Goal: Use online tool/utility: Utilize a website feature to perform a specific function

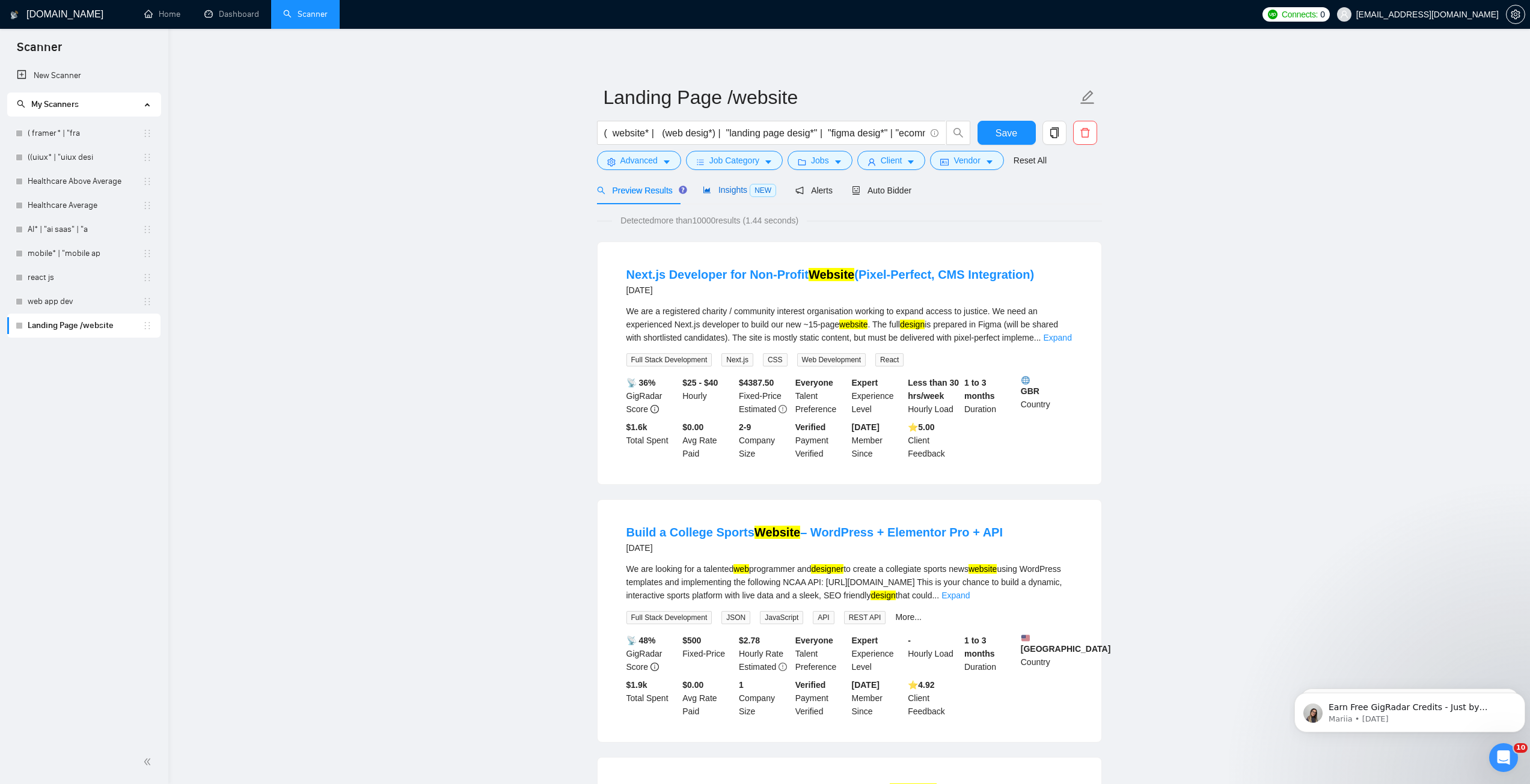
click at [707, 193] on icon "area-chart" at bounding box center [707, 189] width 8 height 8
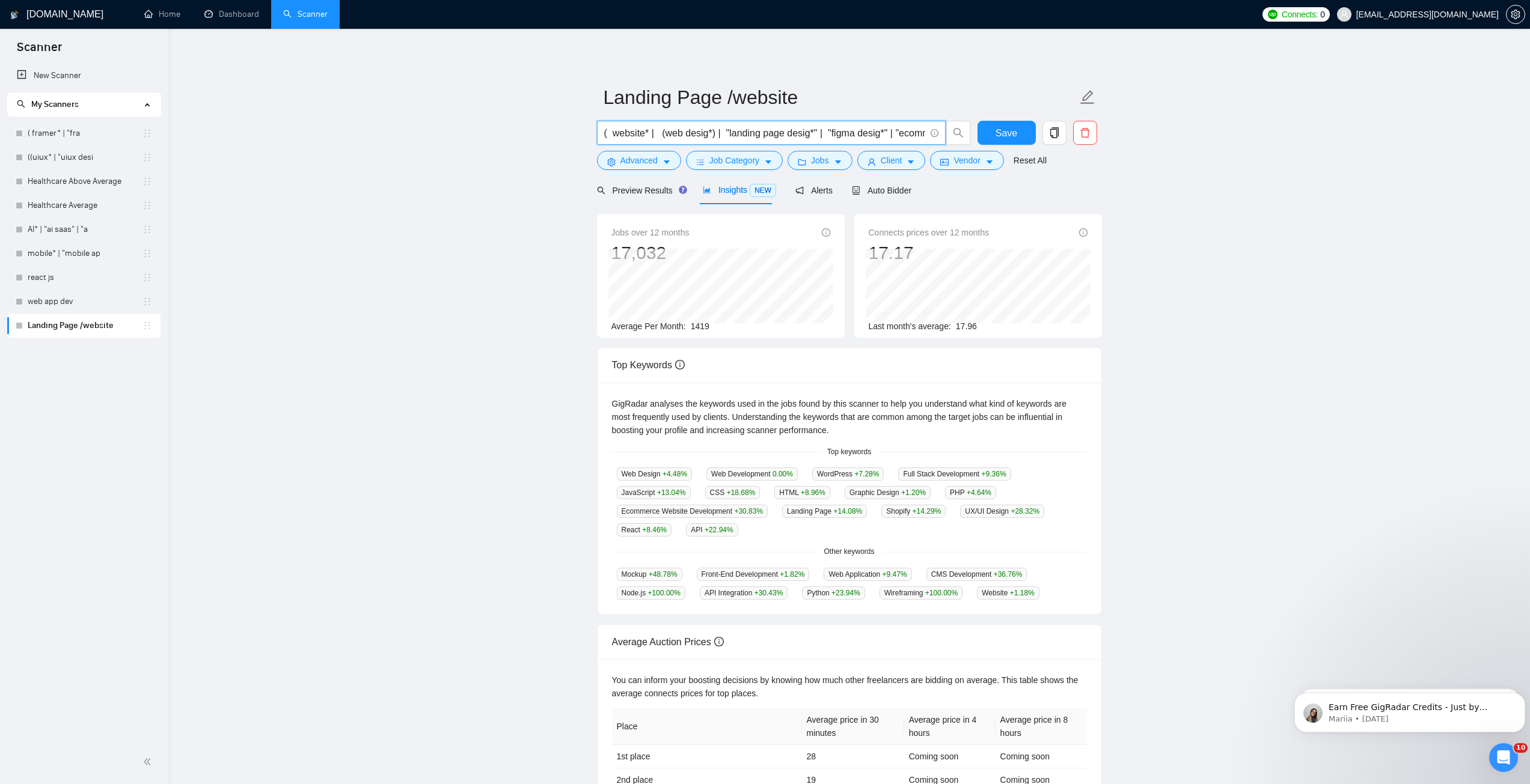
click at [704, 137] on input "( website* | (web desig*) | "landing page desig*" | "figma desig*" | "ecommerce…" at bounding box center [764, 133] width 321 height 15
click at [657, 133] on input "( website* | (web desig*) | "landing page desig*" | "figma desig*" | "ecommerce…" at bounding box center [764, 133] width 321 height 15
click at [735, 134] on input "( website* | (web desig*) | "landing page desig*" | "figma desig*" | "ecommerce…" at bounding box center [764, 133] width 321 height 15
drag, startPoint x: 677, startPoint y: 132, endPoint x: 712, endPoint y: 127, distance: 35.4
click at [712, 127] on input "( website* | (web desig*) | "landing page desig*" | "figma desig*" | "ecommerce…" at bounding box center [764, 133] width 321 height 15
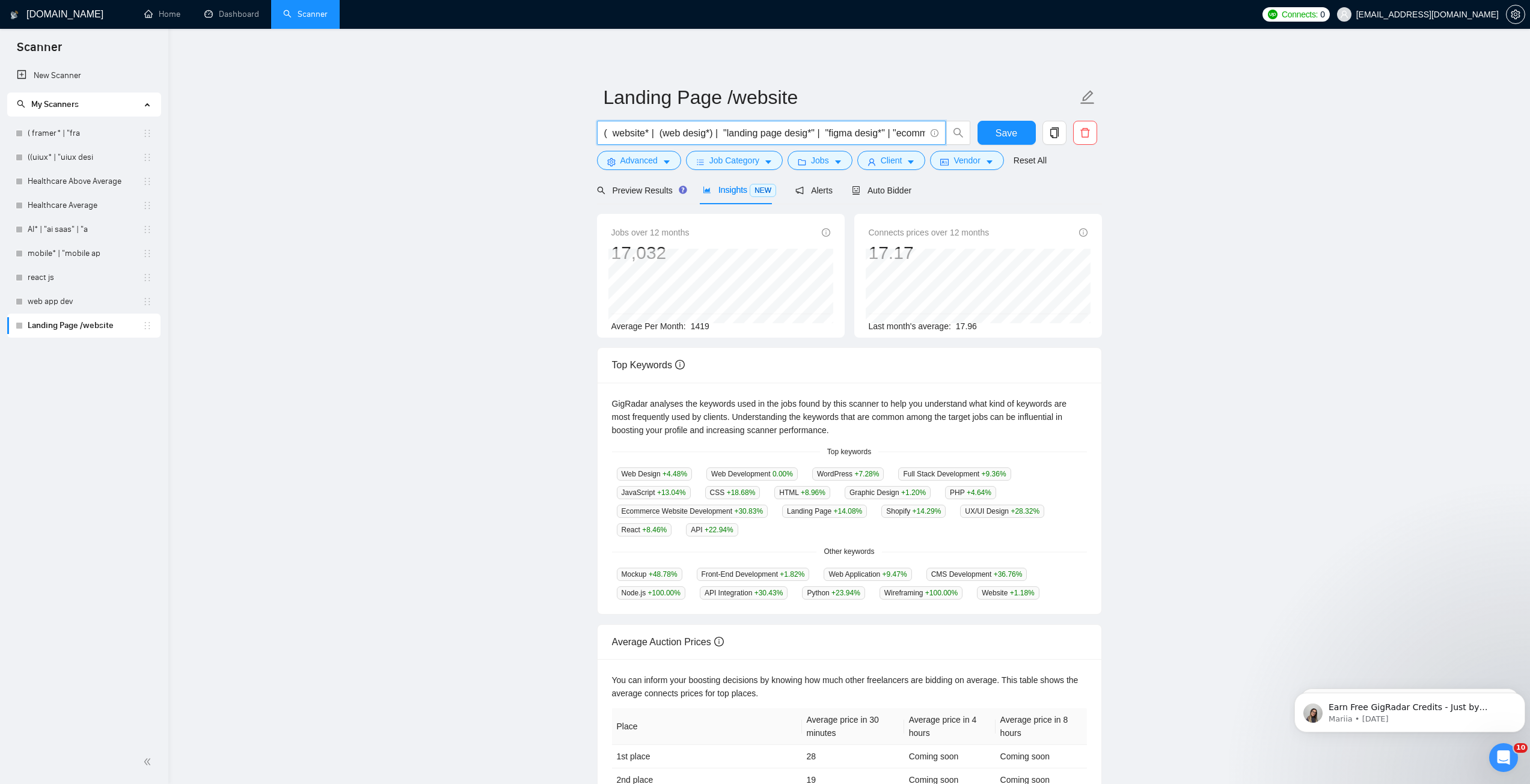
click at [714, 137] on input "( website* | (web desig*) | "landing page desig*" | "figma desig*" | "ecommerce…" at bounding box center [764, 133] width 321 height 15
drag, startPoint x: 701, startPoint y: 137, endPoint x: 658, endPoint y: 130, distance: 43.6
click at [658, 130] on input "( website* | (web desig*) | "landing page desig*" | "figma desig*" | "ecommerce…" at bounding box center [764, 133] width 321 height 15
type input "( website* | "landing page desig*" | "figma desig*" | "ecommerce website" | "sa…"
